Goal: Task Accomplishment & Management: Manage account settings

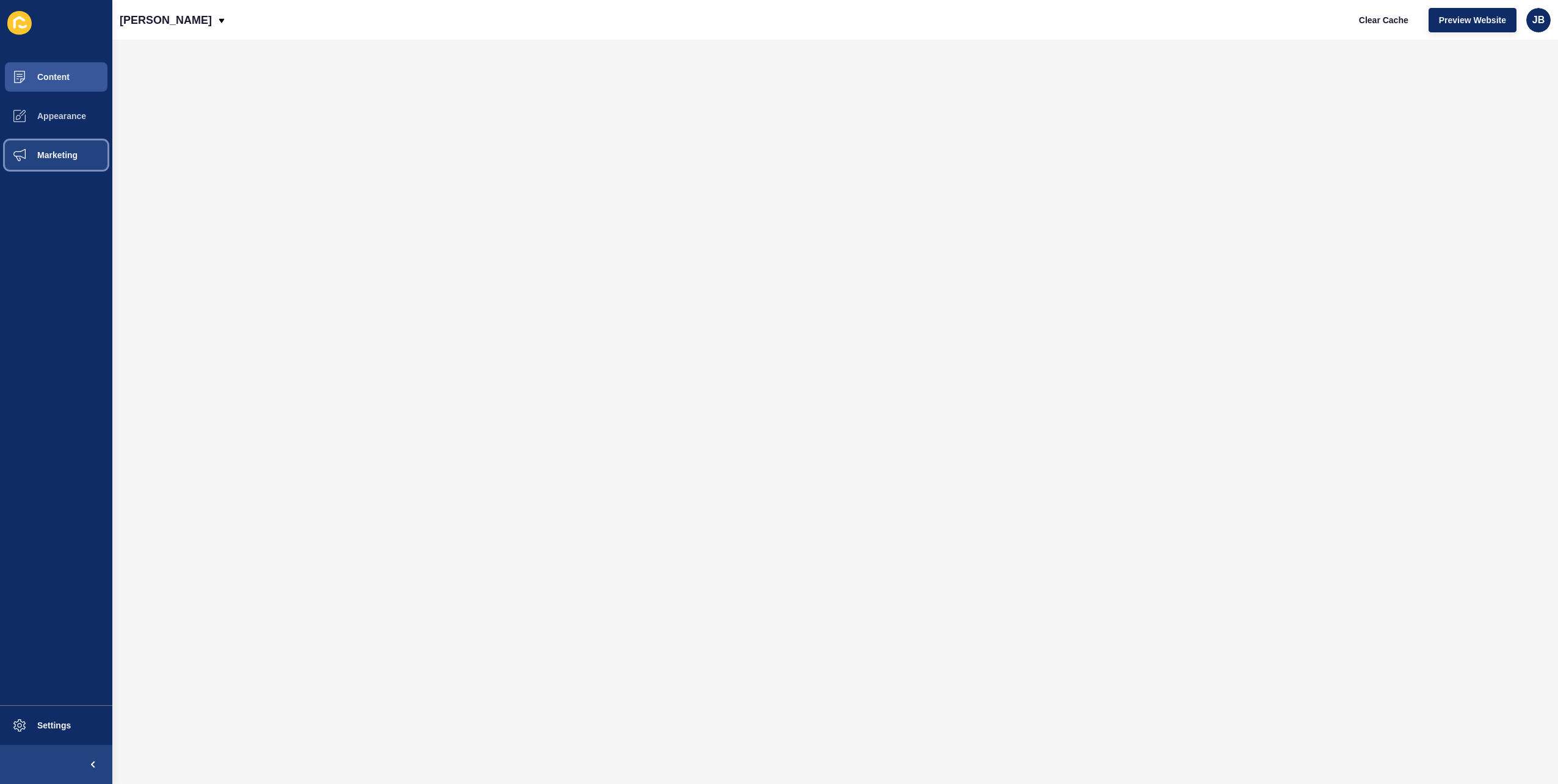
click at [62, 153] on span "Marketing" at bounding box center [38, 154] width 79 height 9
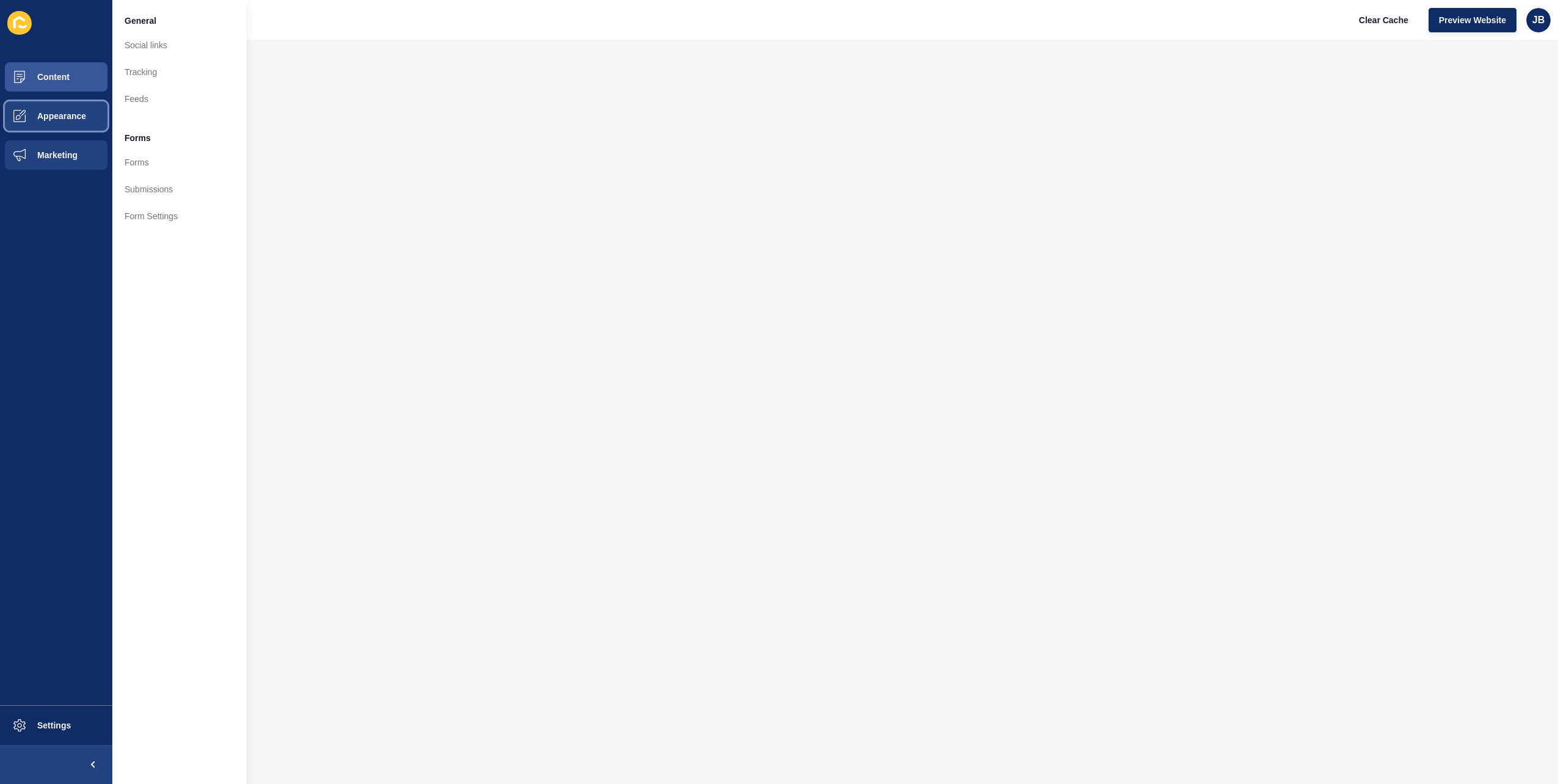
click at [43, 100] on button "Appearance" at bounding box center [56, 116] width 113 height 39
click at [55, 86] on button "Content" at bounding box center [56, 77] width 113 height 39
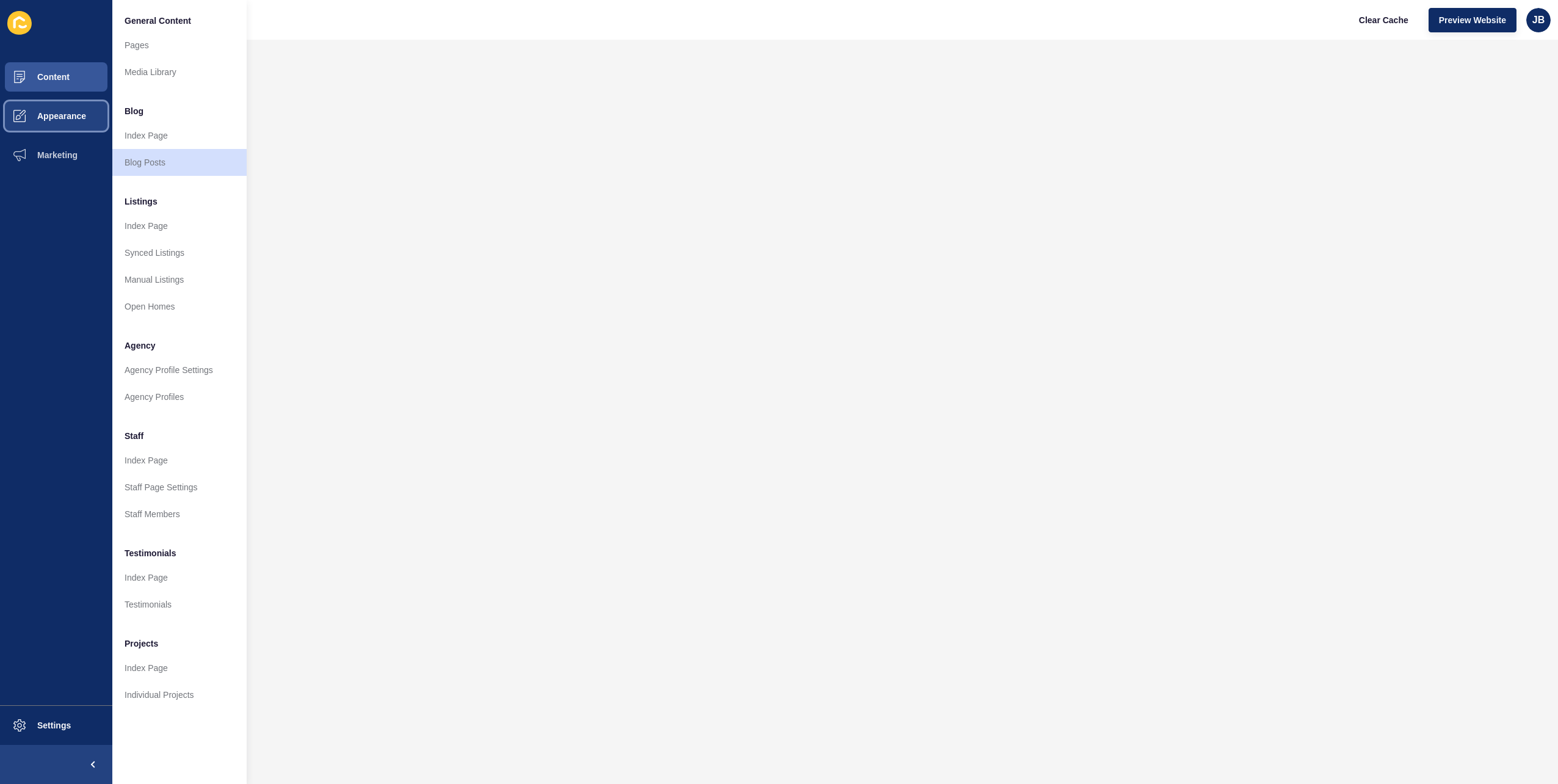
click at [70, 122] on button "Appearance" at bounding box center [56, 116] width 113 height 39
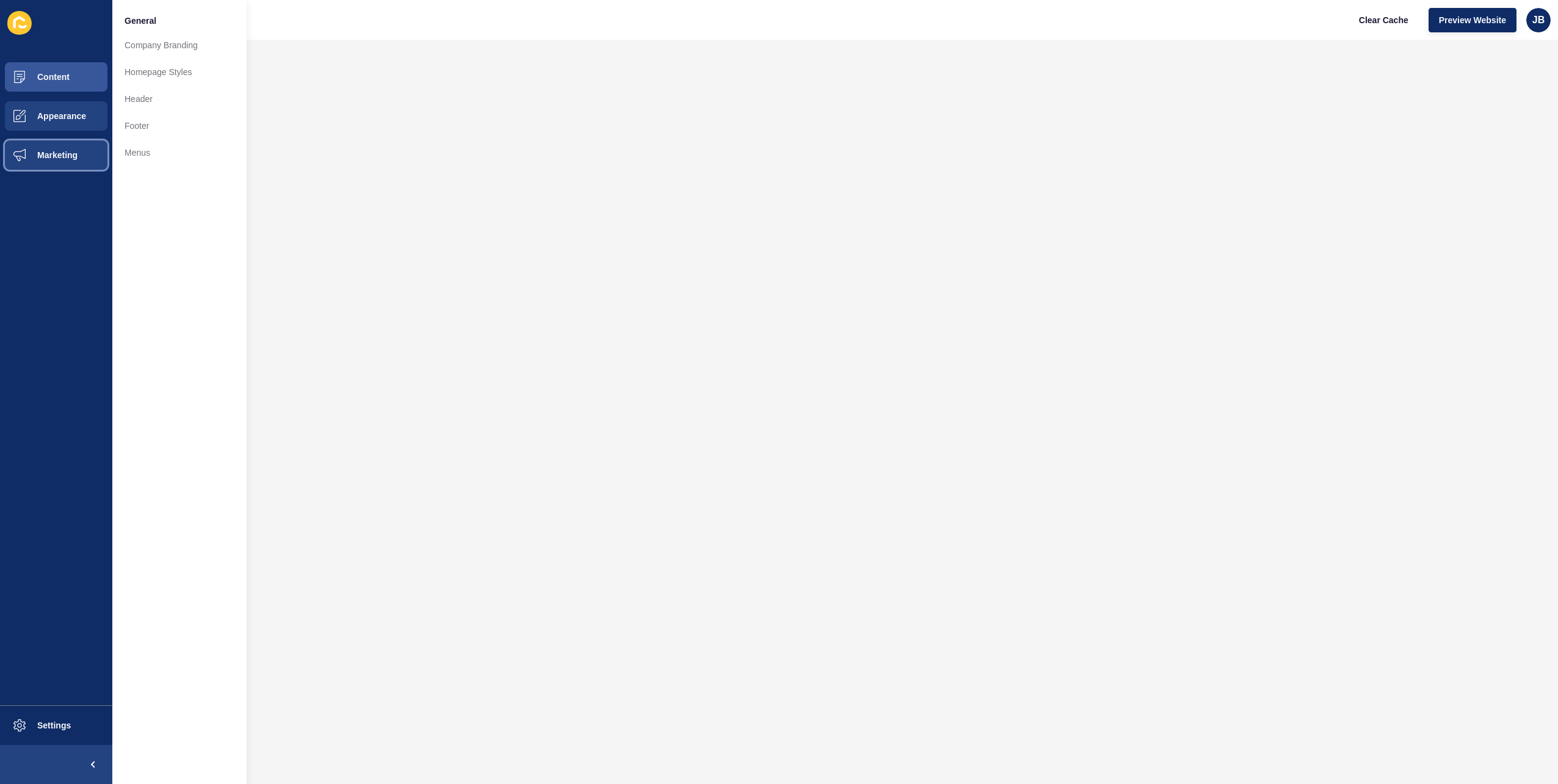
click at [43, 156] on span "Marketing" at bounding box center [38, 154] width 79 height 9
click at [54, 117] on span "Appearance" at bounding box center [42, 115] width 88 height 9
click at [47, 145] on button "Marketing" at bounding box center [56, 155] width 113 height 39
click at [50, 112] on span "Appearance" at bounding box center [42, 115] width 88 height 9
click at [41, 147] on button "Marketing" at bounding box center [56, 155] width 113 height 39
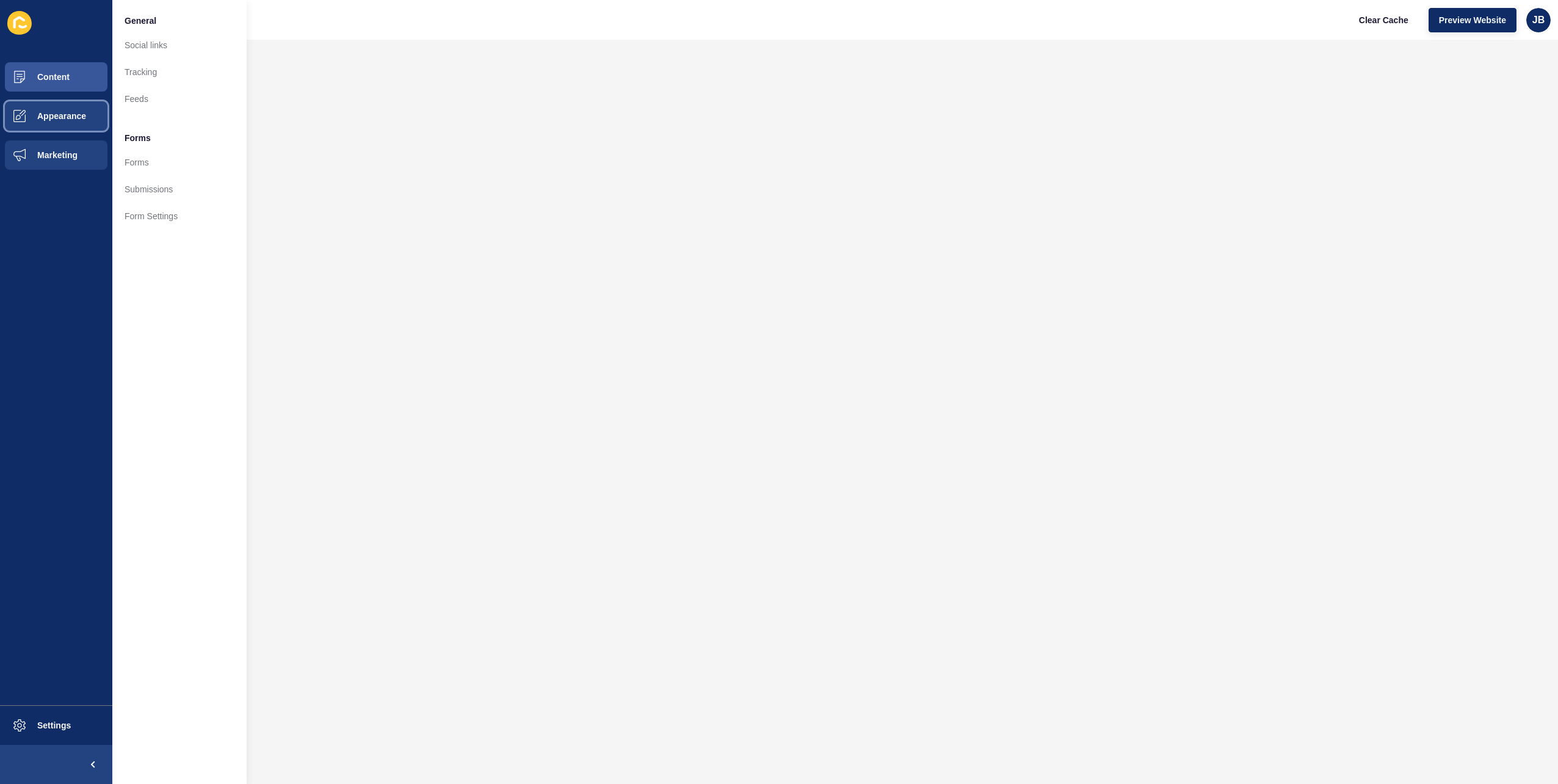
click at [32, 104] on span at bounding box center [20, 116] width 39 height 39
click at [46, 70] on button "Content" at bounding box center [56, 77] width 113 height 39
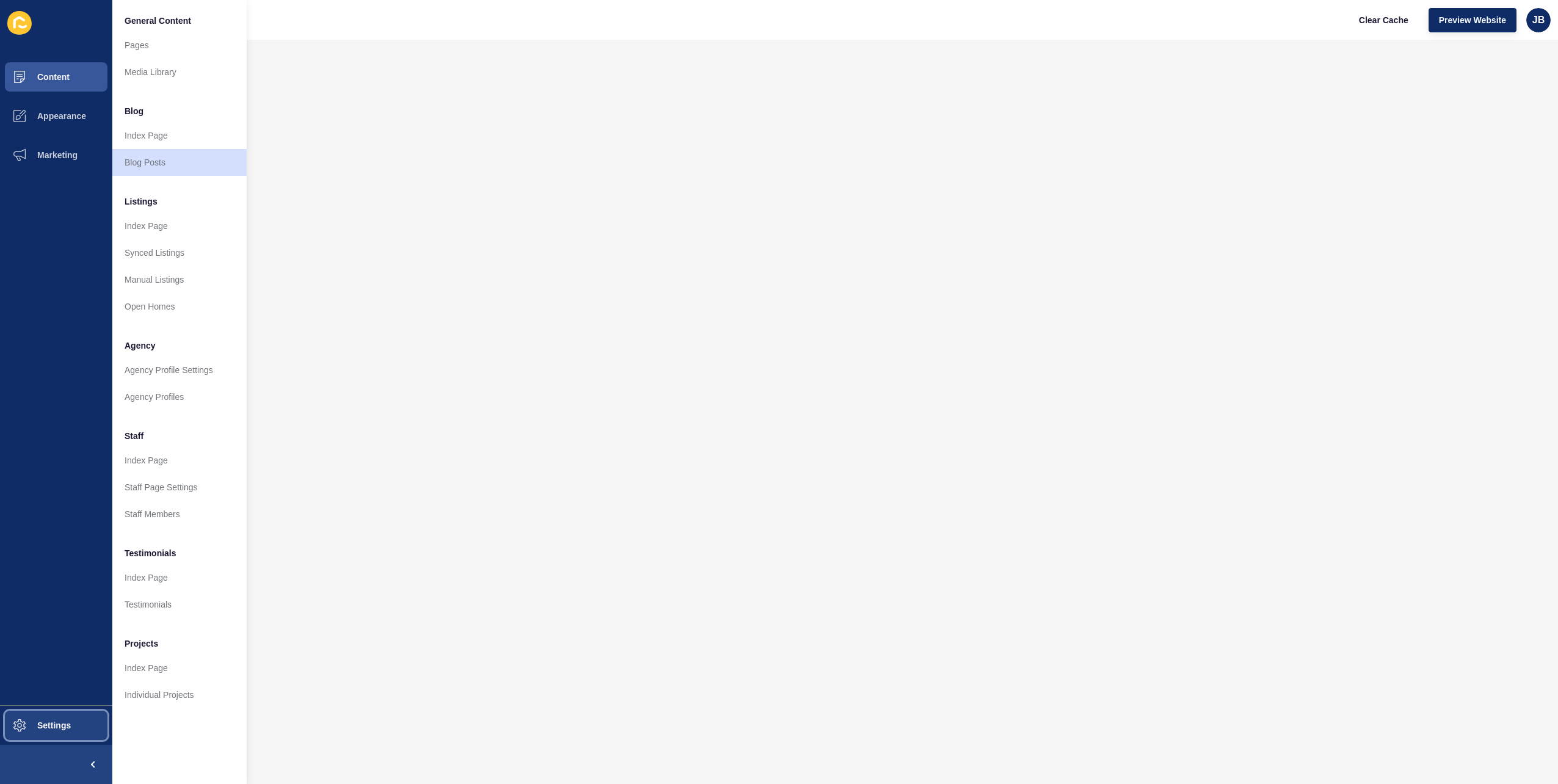
click at [45, 732] on button "Settings" at bounding box center [56, 725] width 113 height 39
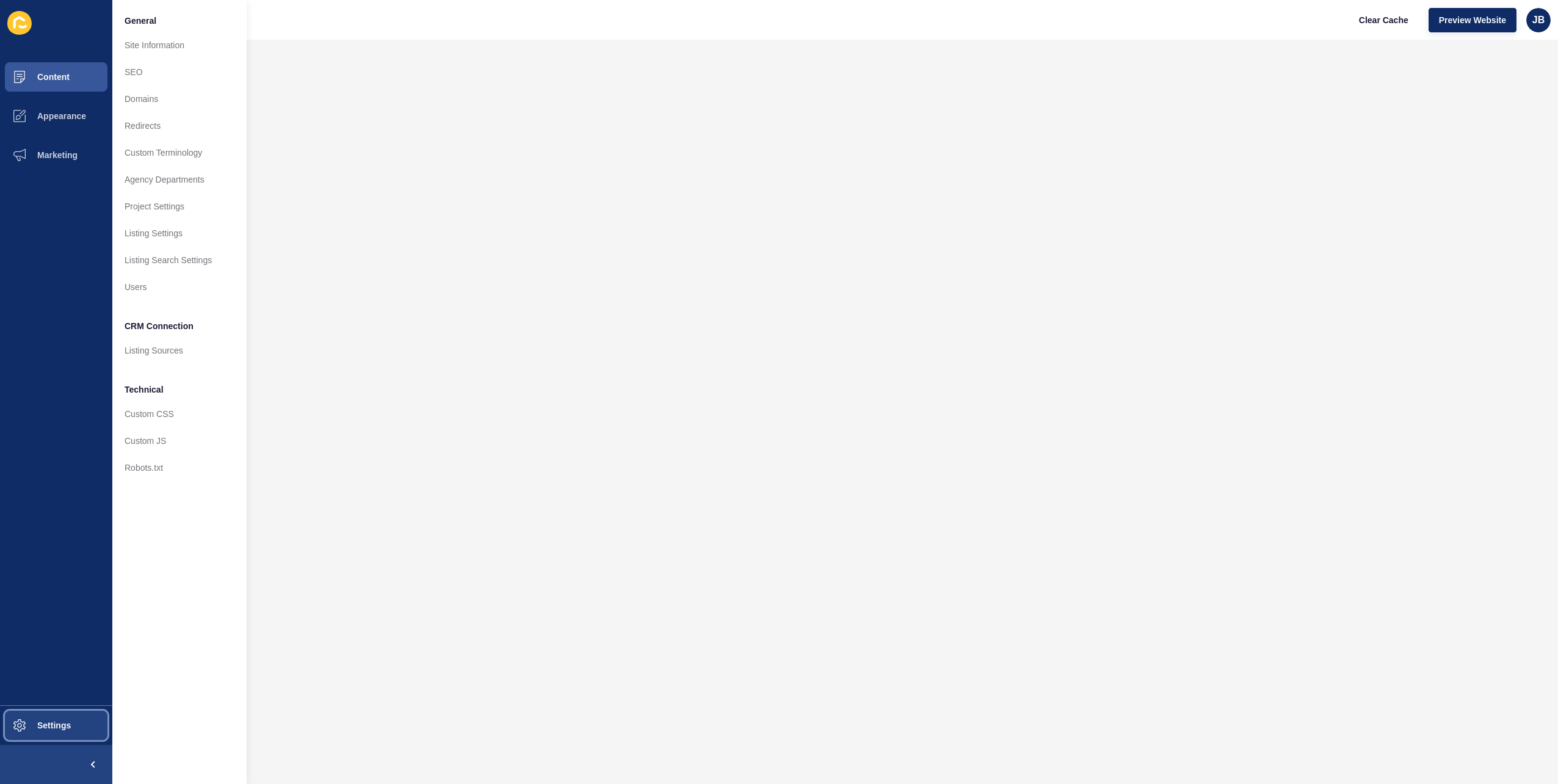
click at [45, 713] on button "Settings" at bounding box center [56, 725] width 113 height 39
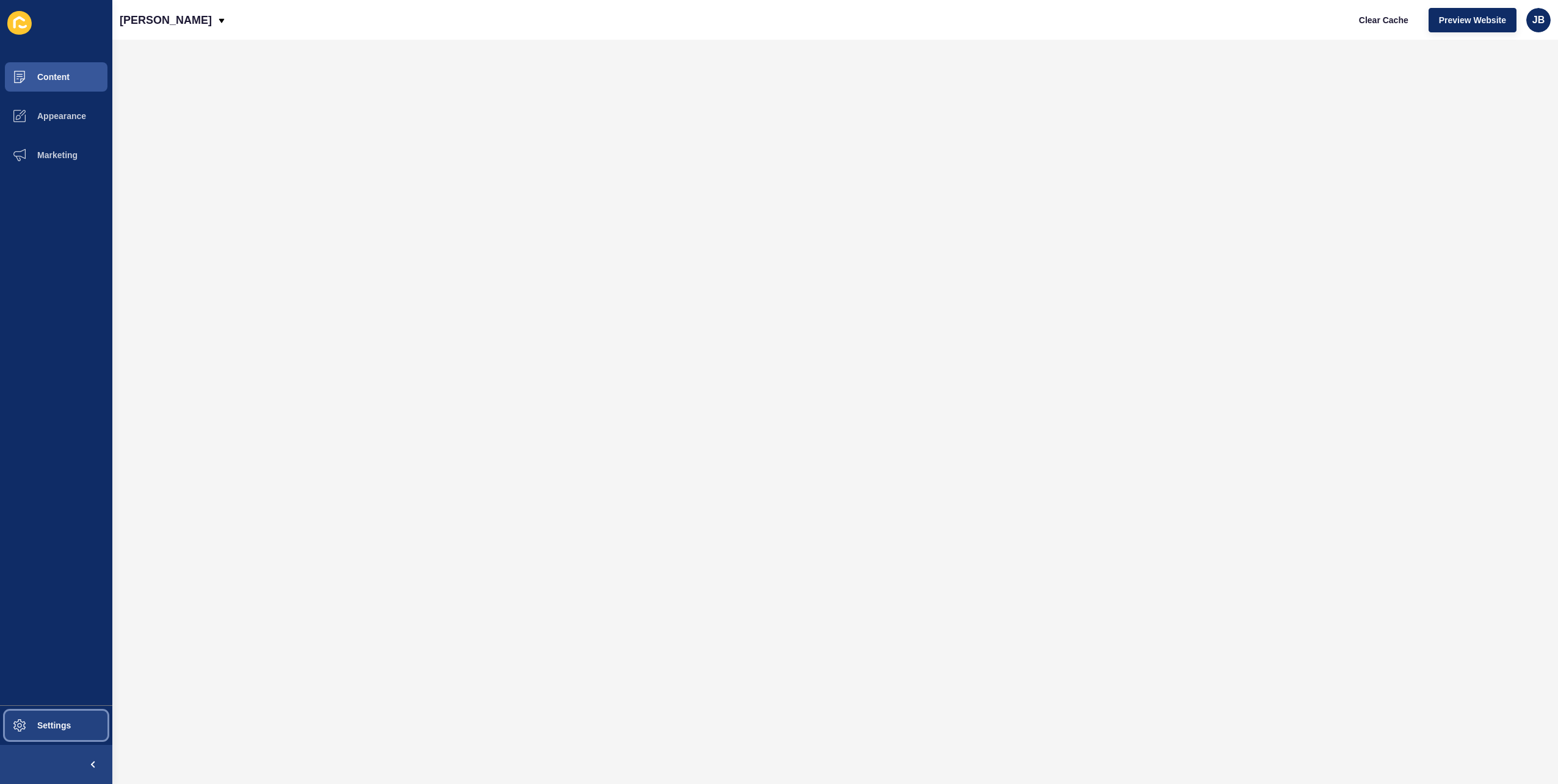
click at [45, 713] on button "Settings" at bounding box center [56, 725] width 113 height 39
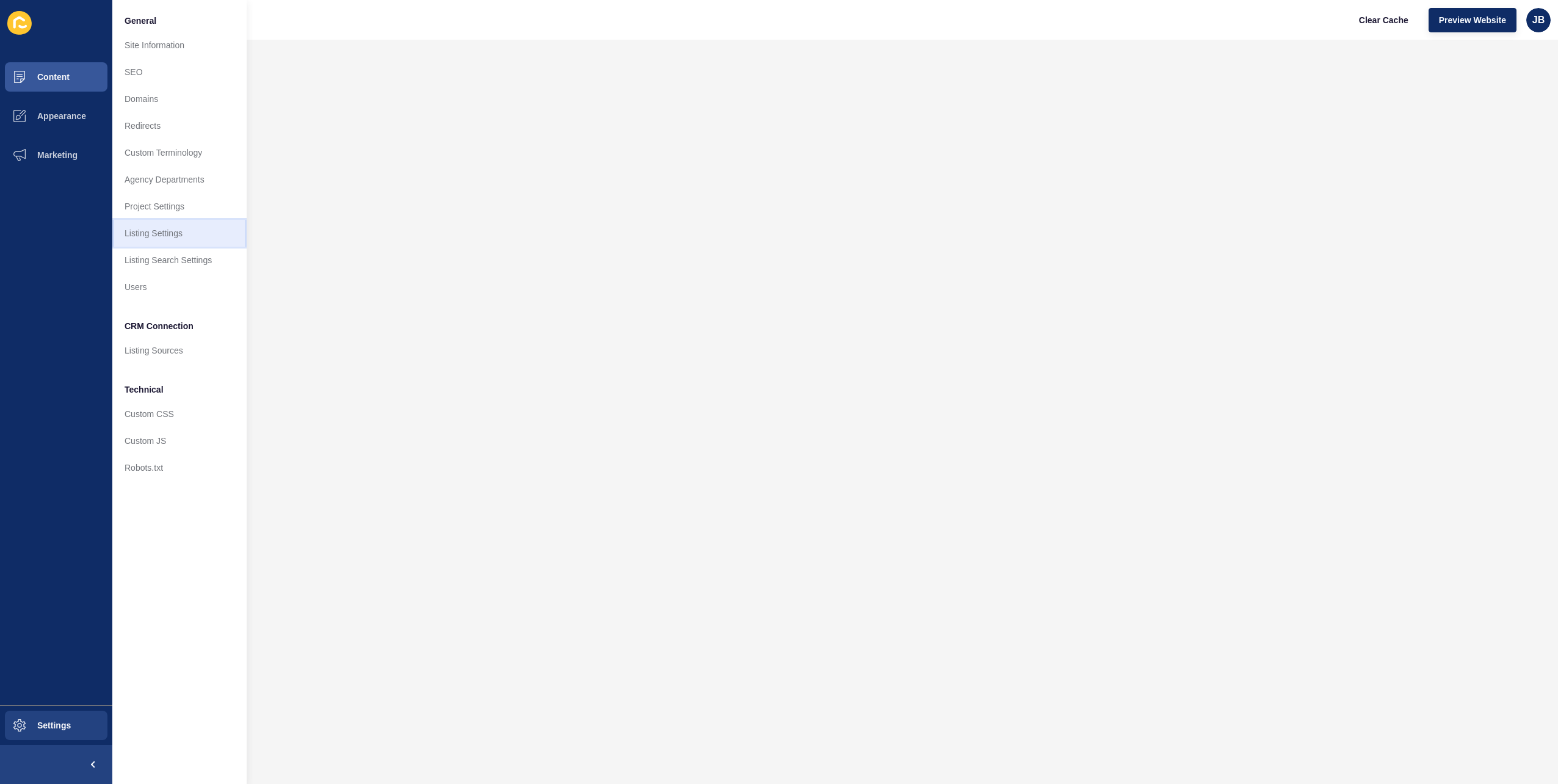
click at [147, 233] on link "Listing Settings" at bounding box center [180, 233] width 135 height 27
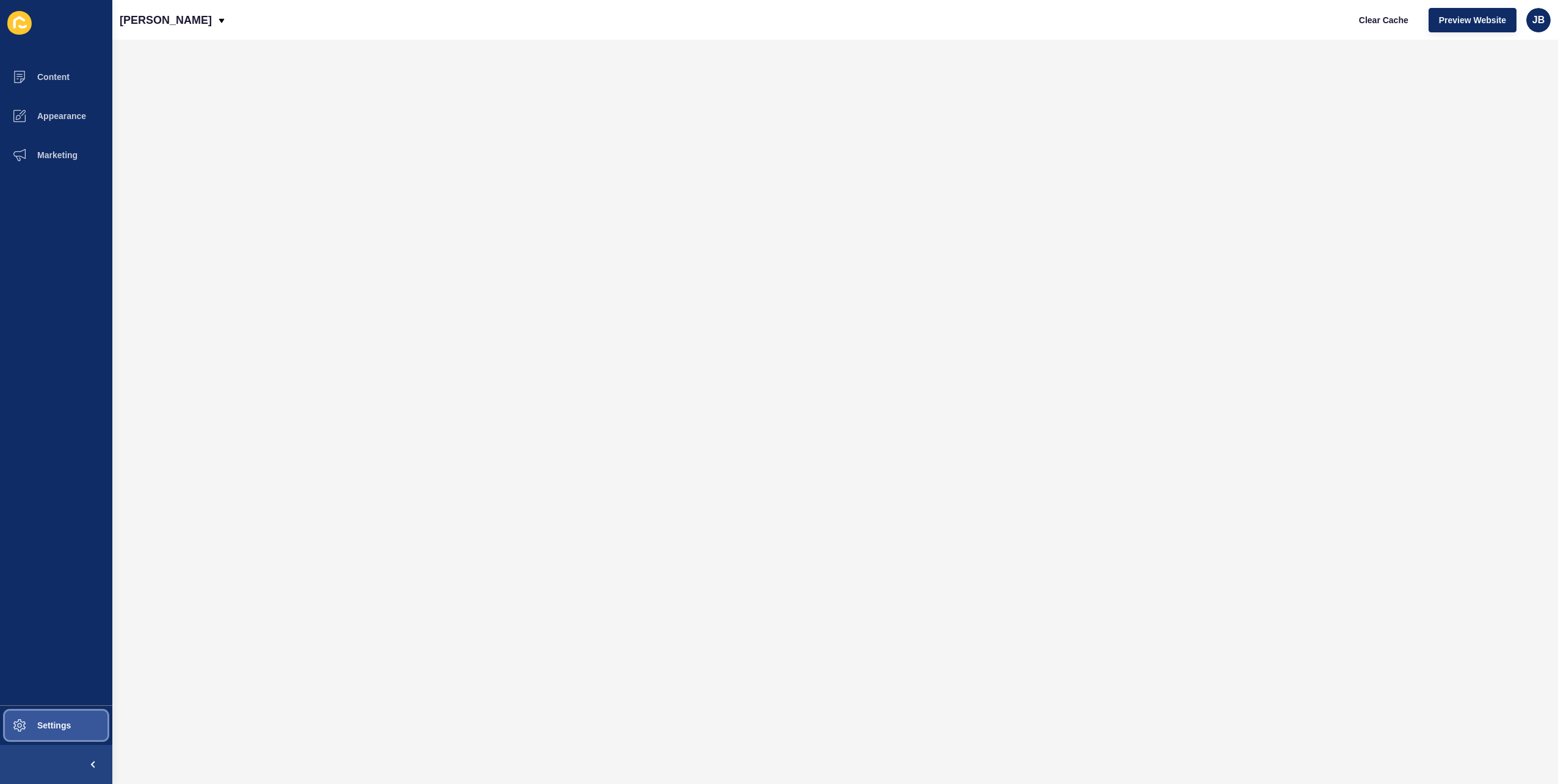
click at [44, 728] on span "Settings" at bounding box center [34, 724] width 72 height 9
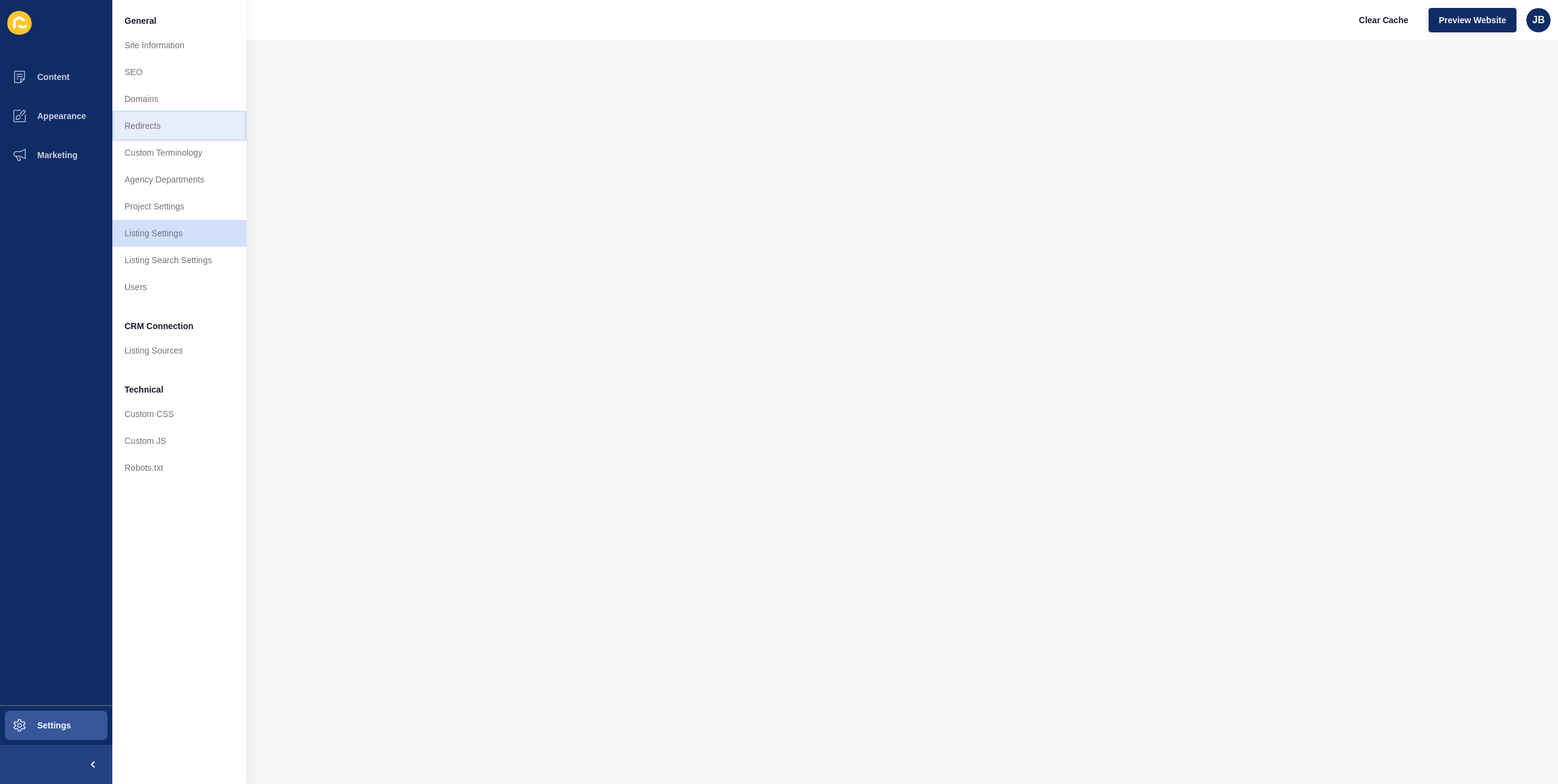
click at [164, 123] on link "Redirects" at bounding box center [180, 126] width 135 height 27
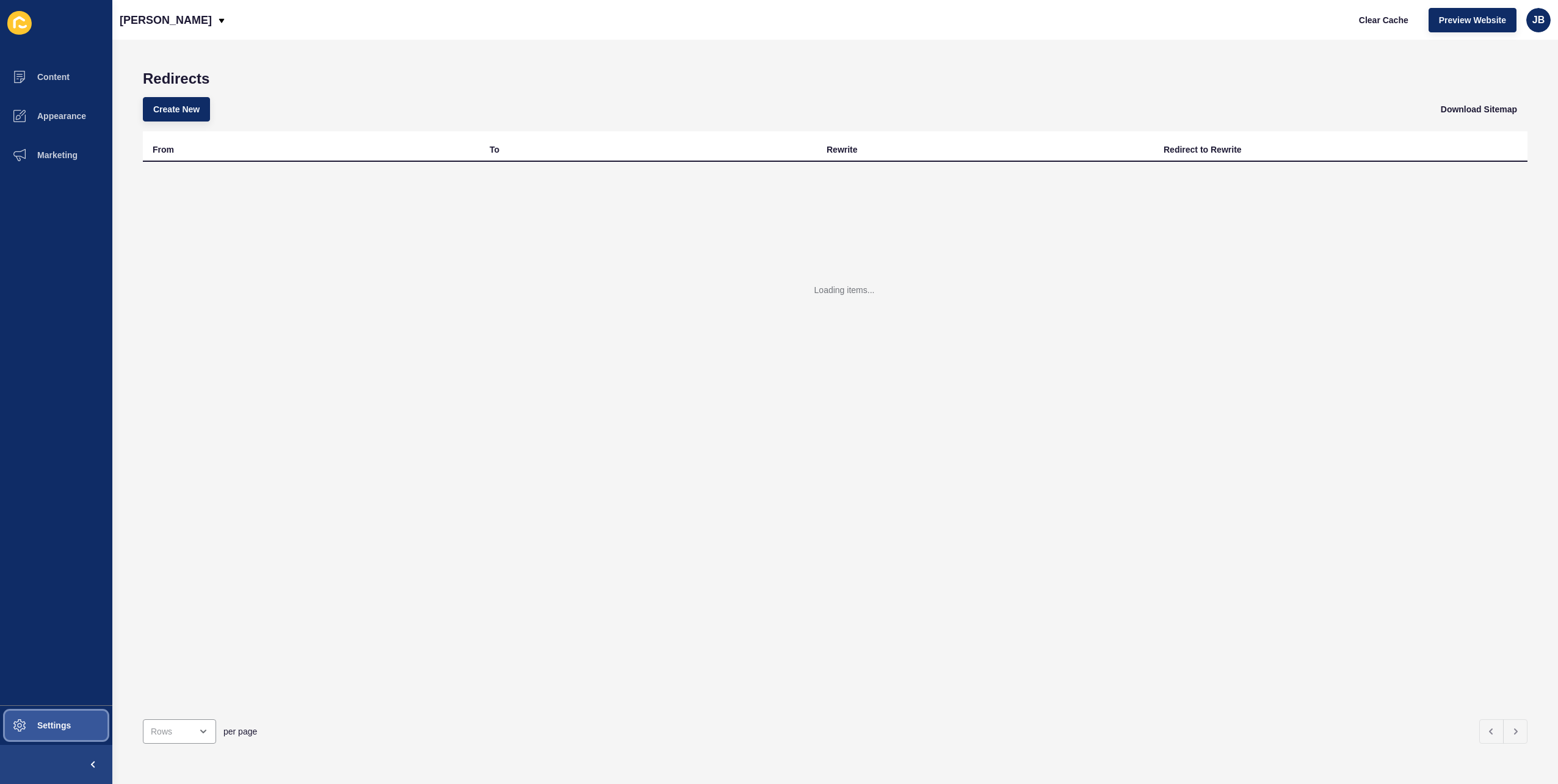
click at [67, 725] on span "Settings" at bounding box center [34, 724] width 72 height 9
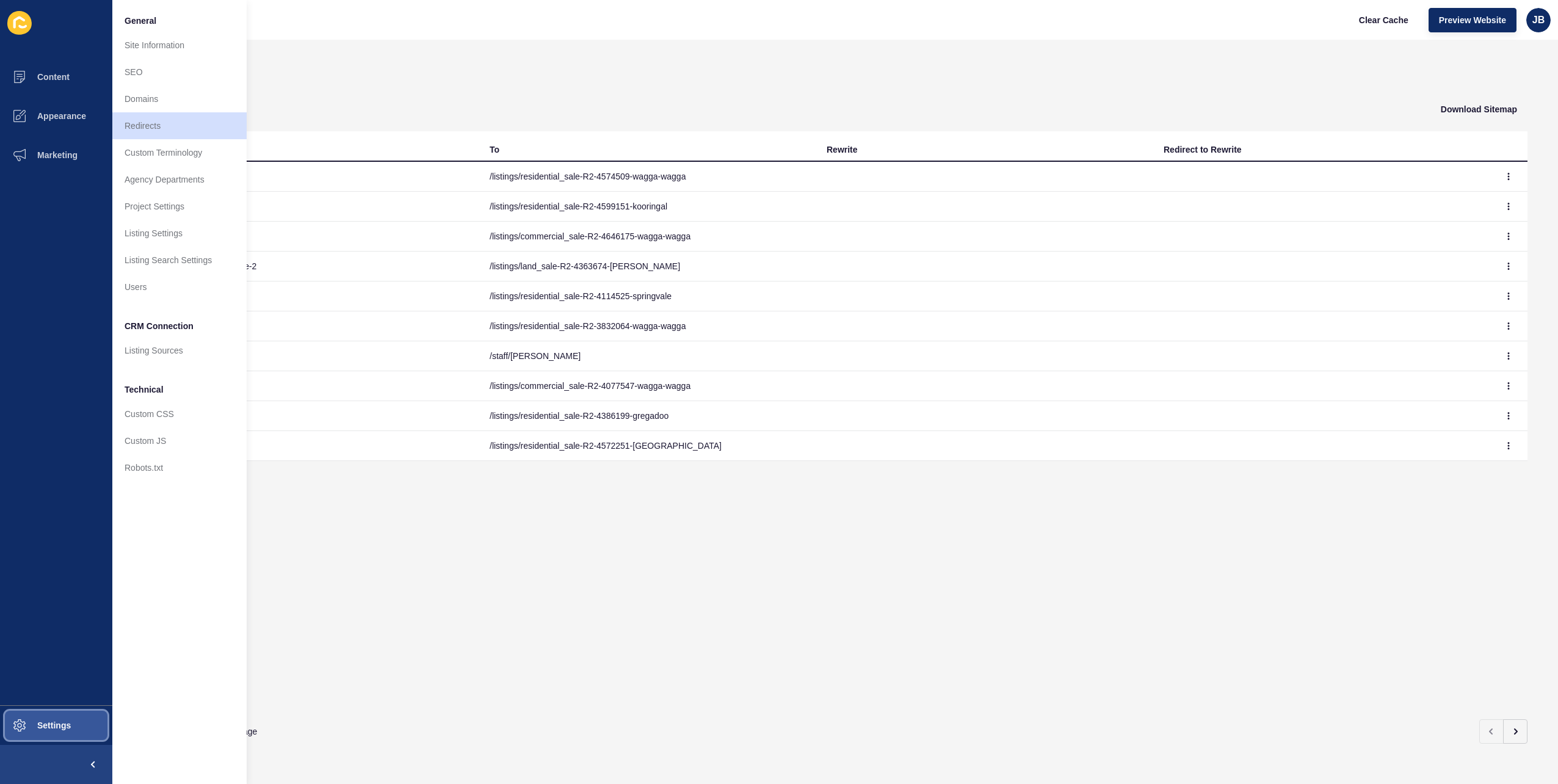
click at [48, 723] on span "Settings" at bounding box center [34, 724] width 72 height 9
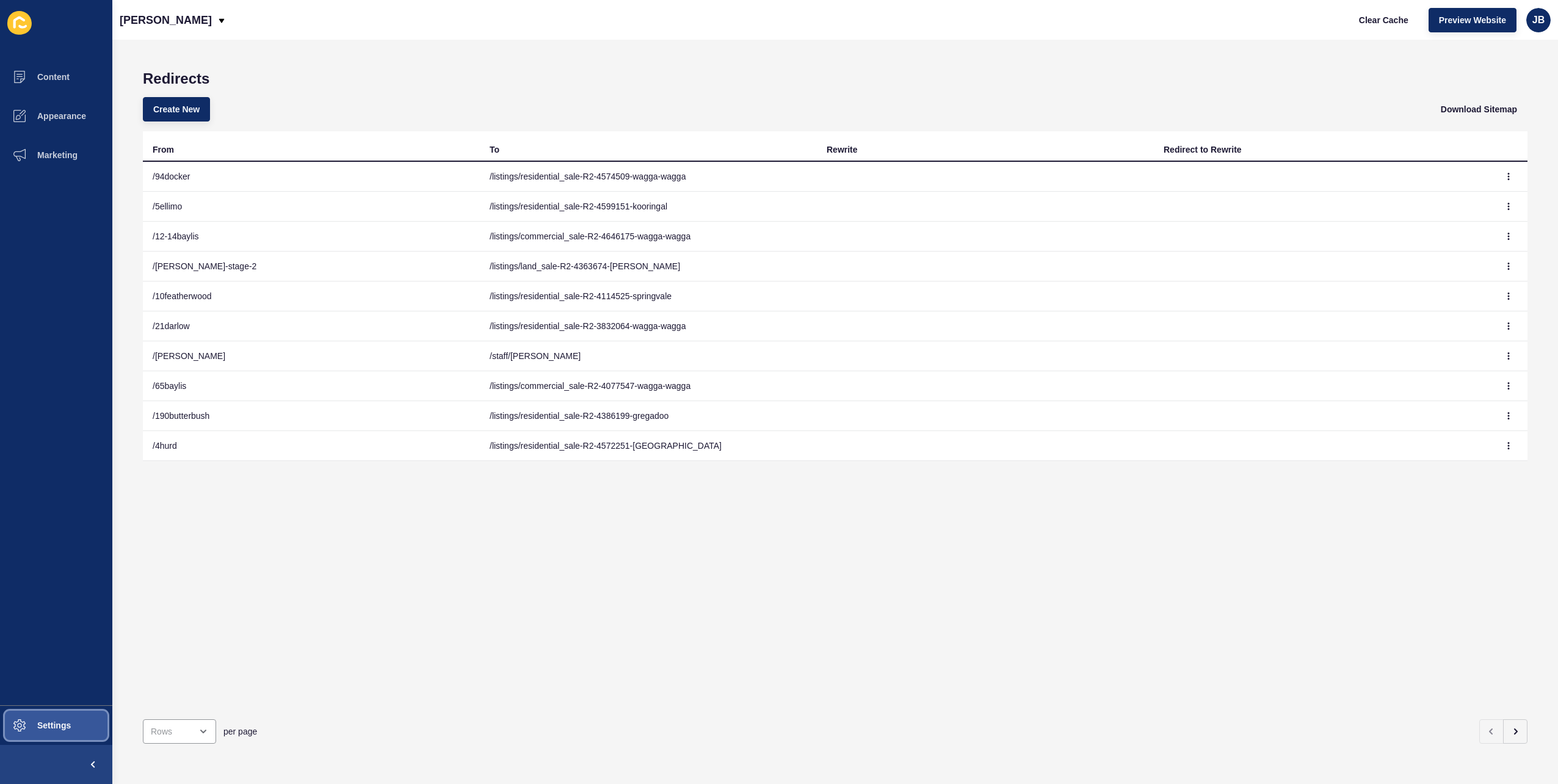
click at [49, 723] on span "Settings" at bounding box center [34, 724] width 72 height 9
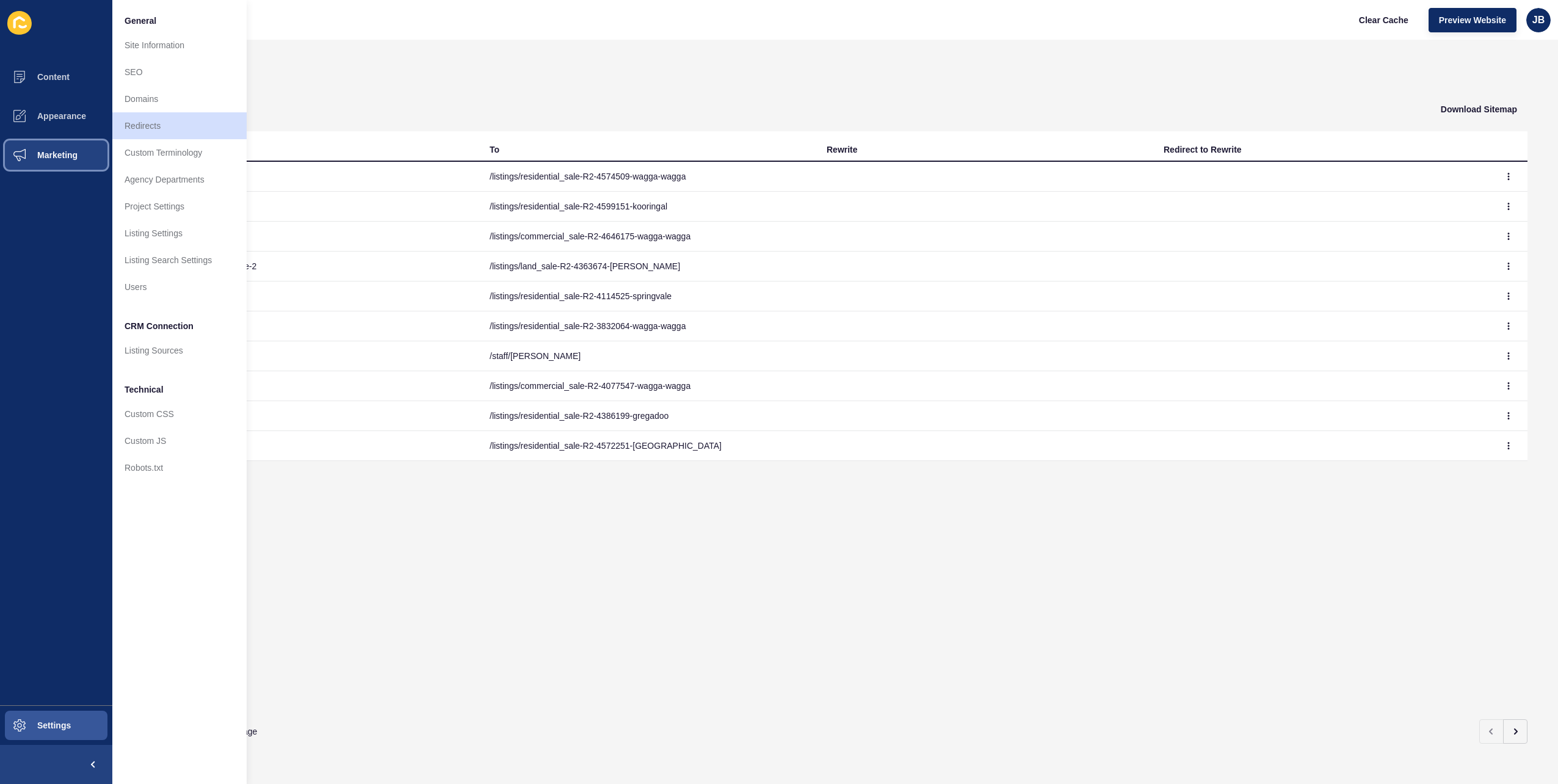
click at [53, 151] on span "Marketing" at bounding box center [38, 154] width 79 height 9
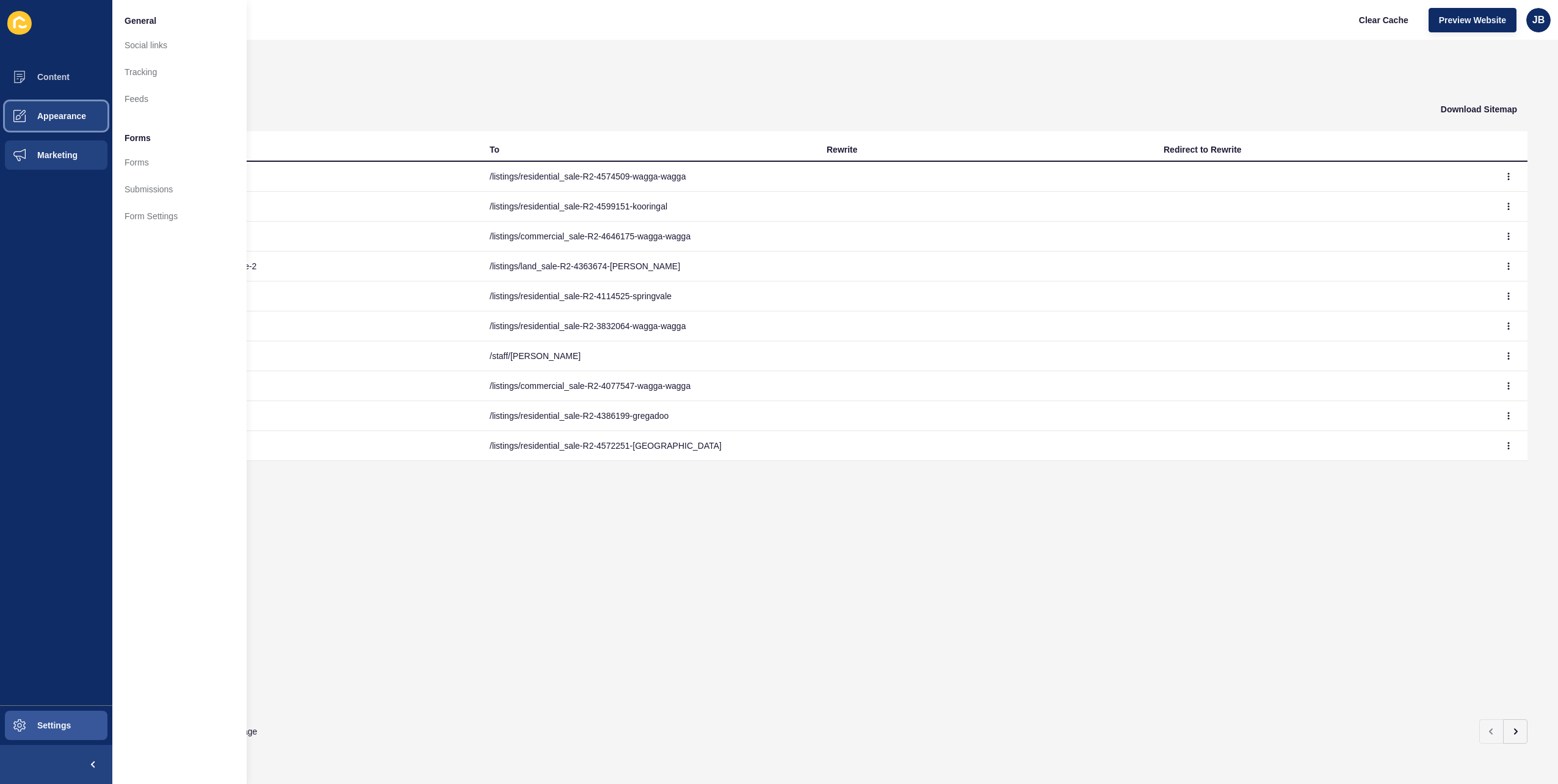
click at [54, 122] on button "Appearance" at bounding box center [56, 116] width 113 height 39
click at [42, 93] on button "Content" at bounding box center [56, 77] width 113 height 39
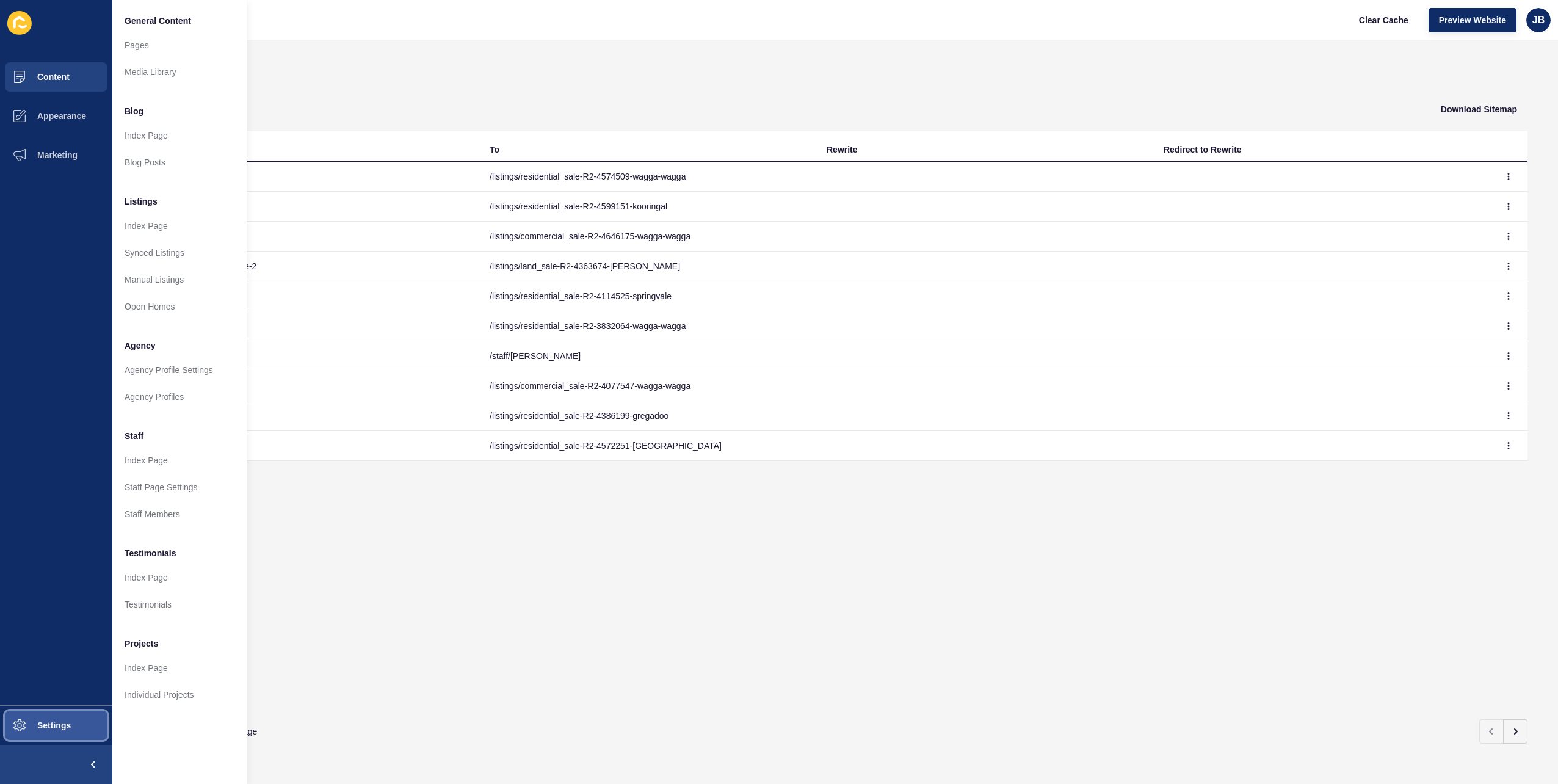
click at [49, 726] on span "Settings" at bounding box center [34, 724] width 72 height 9
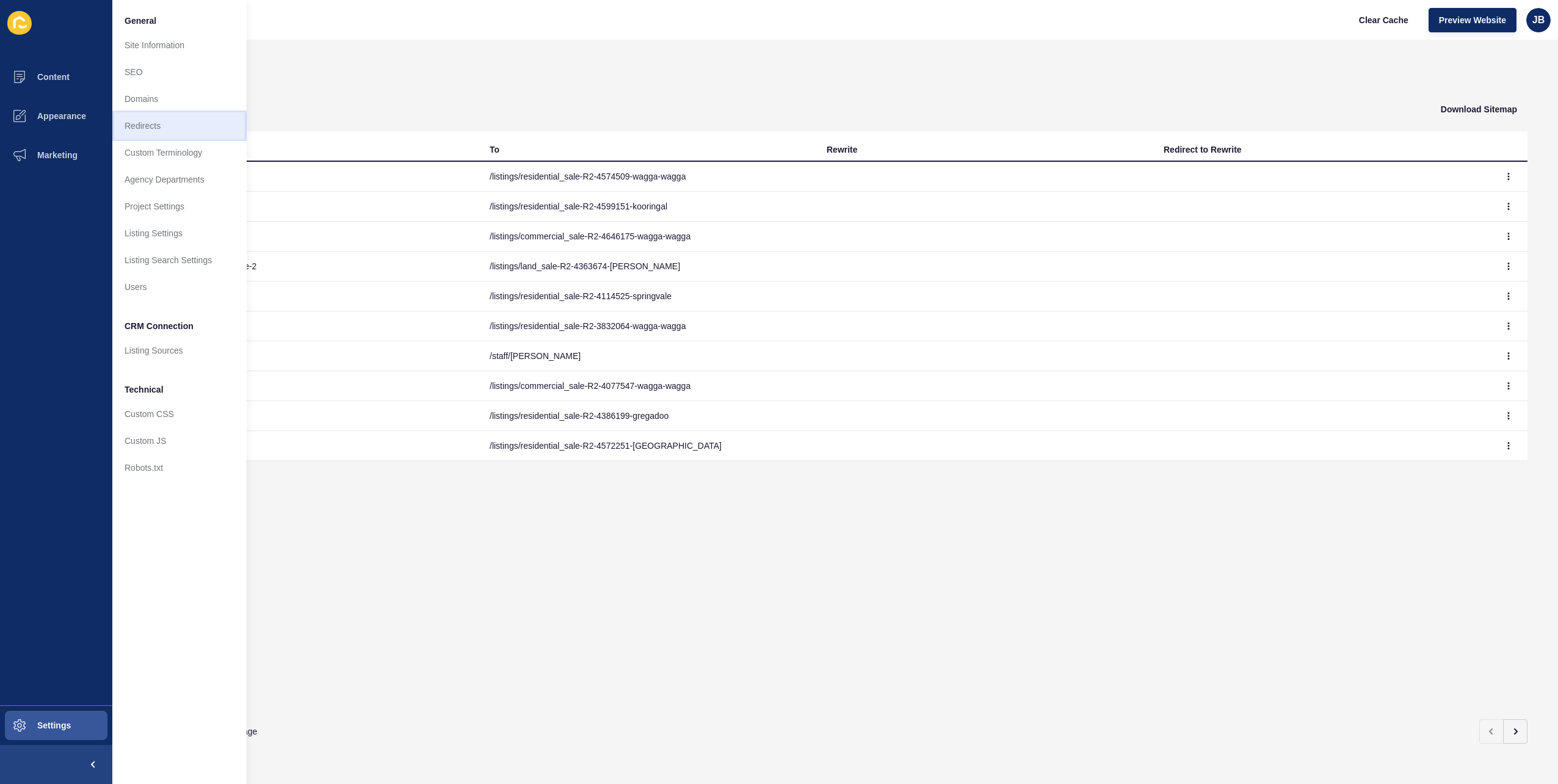
click at [147, 127] on link "Redirects" at bounding box center [180, 126] width 135 height 27
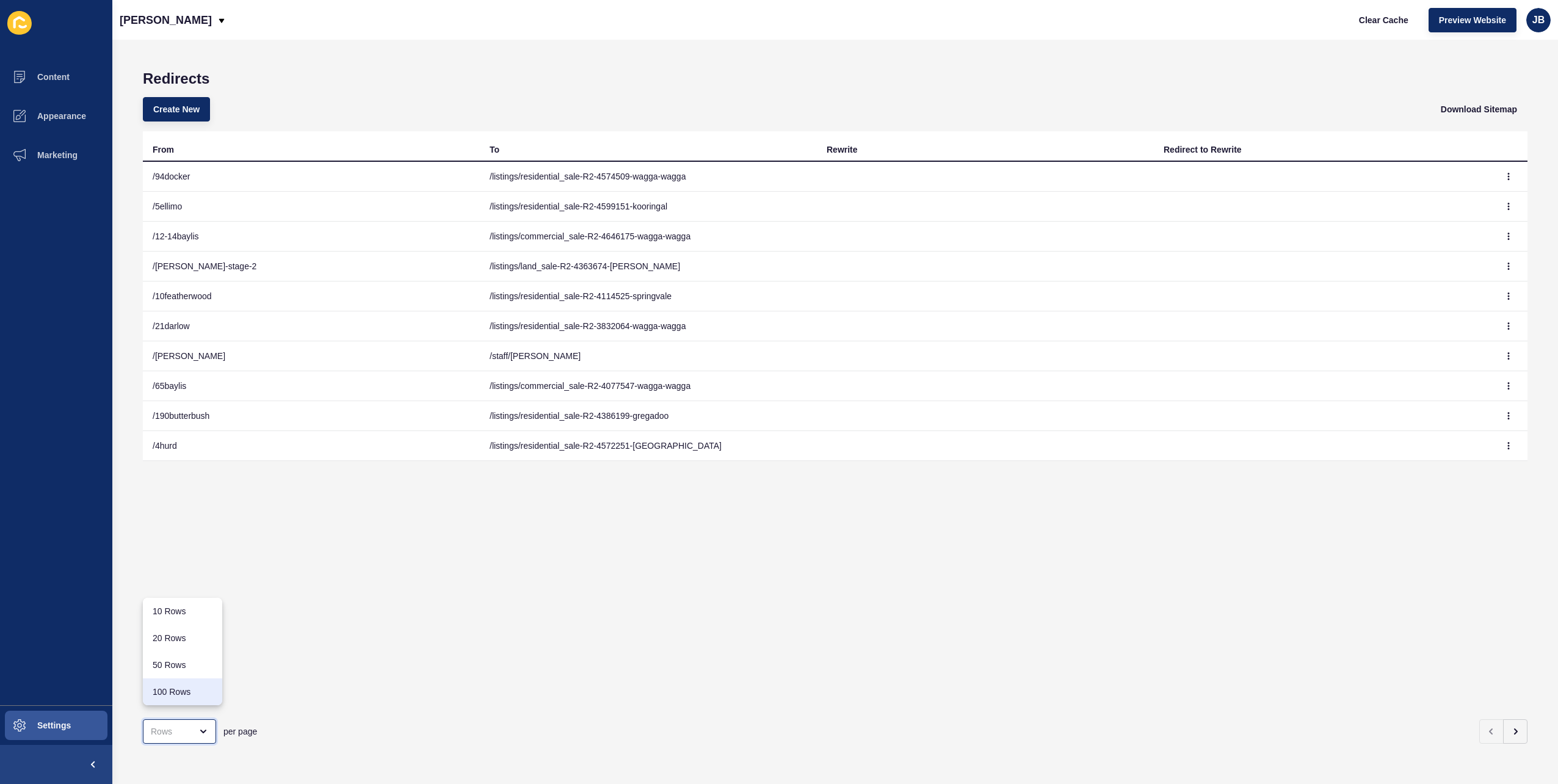
click at [197, 694] on div "100 Rows" at bounding box center [182, 691] width 60 height 12
type input "100 Rows"
